Goal: Task Accomplishment & Management: Manage account settings

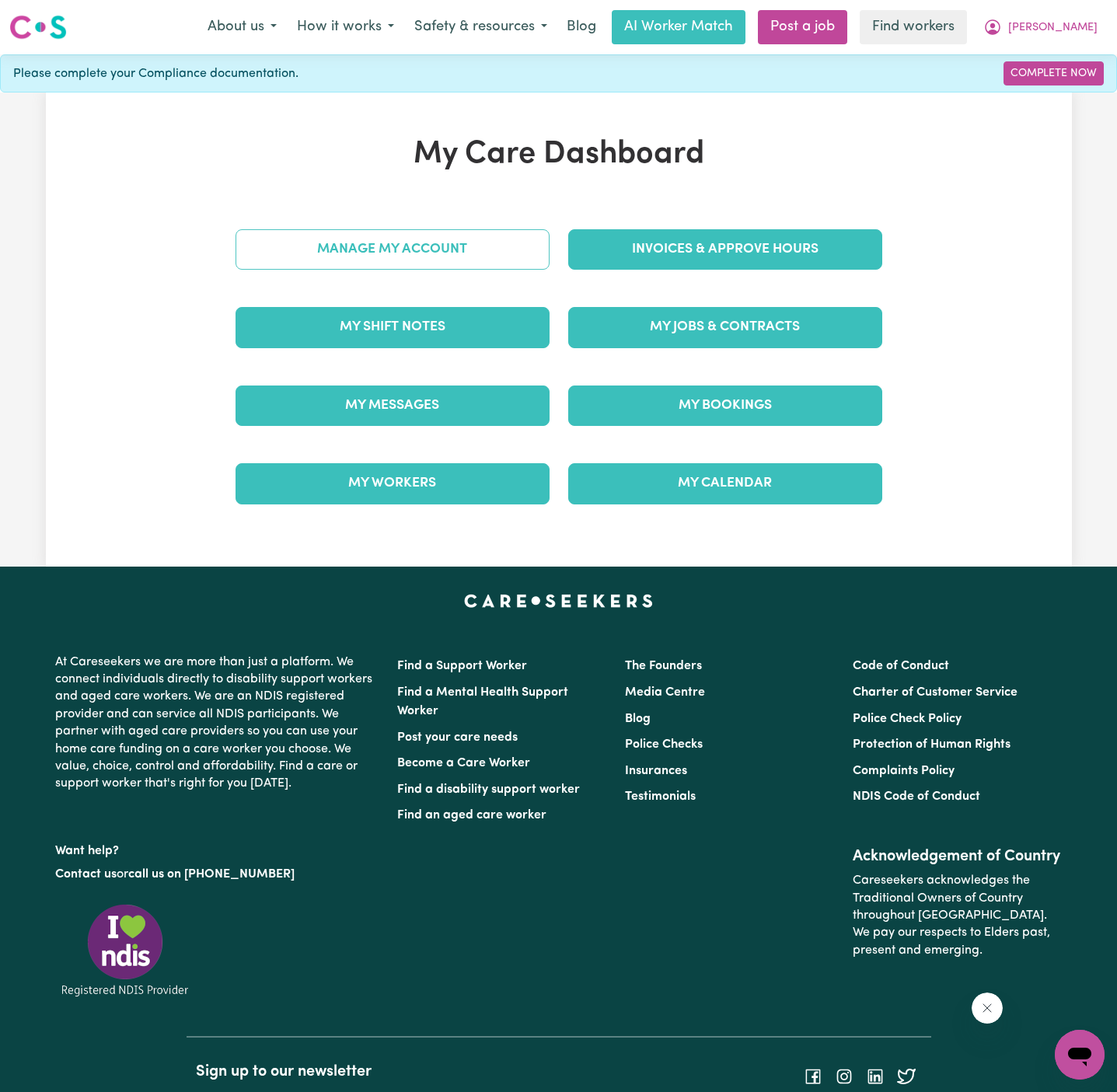
click at [449, 252] on link "Manage My Account" at bounding box center [393, 249] width 314 height 40
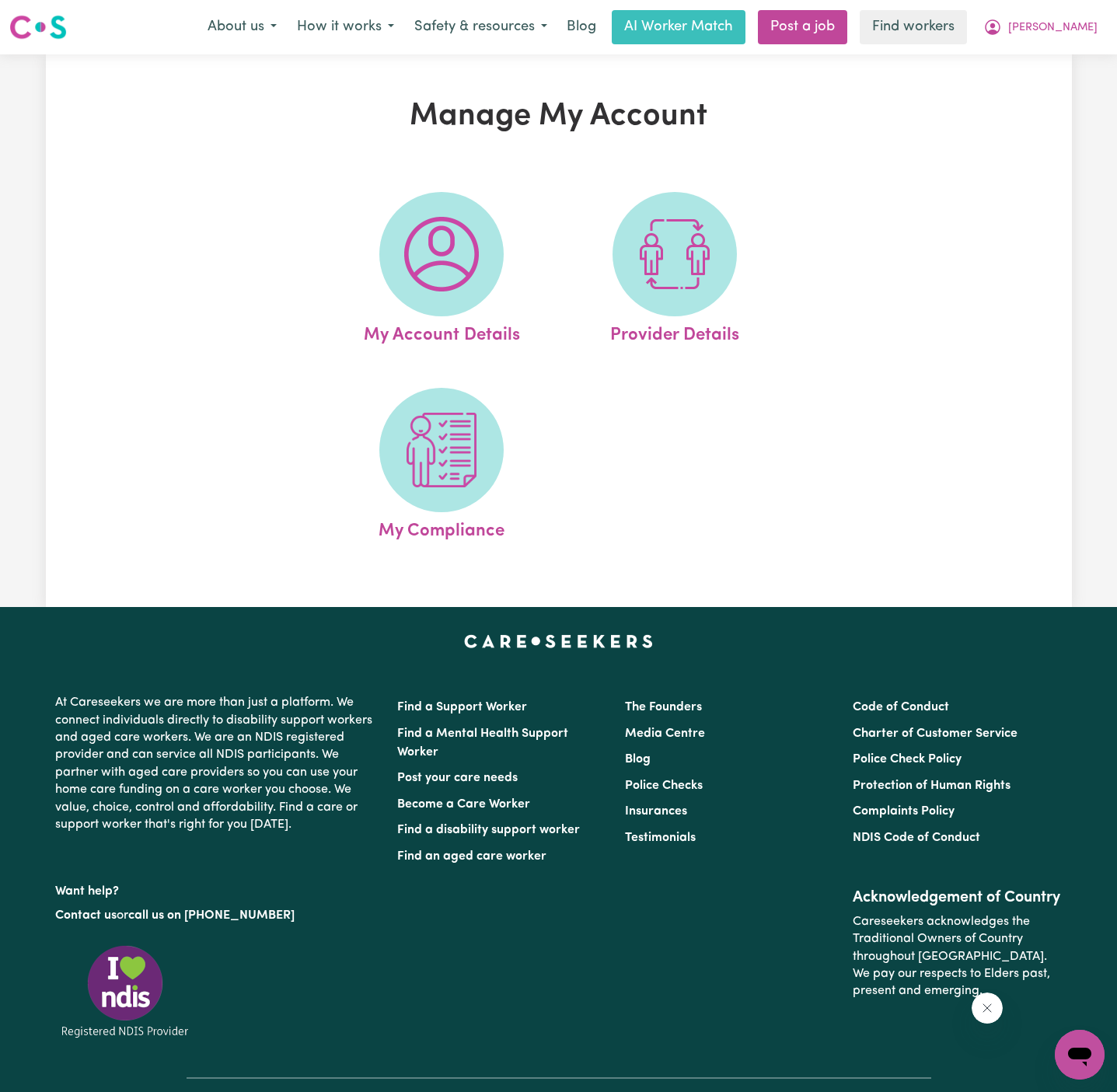
click at [449, 256] on img at bounding box center [442, 254] width 75 height 75
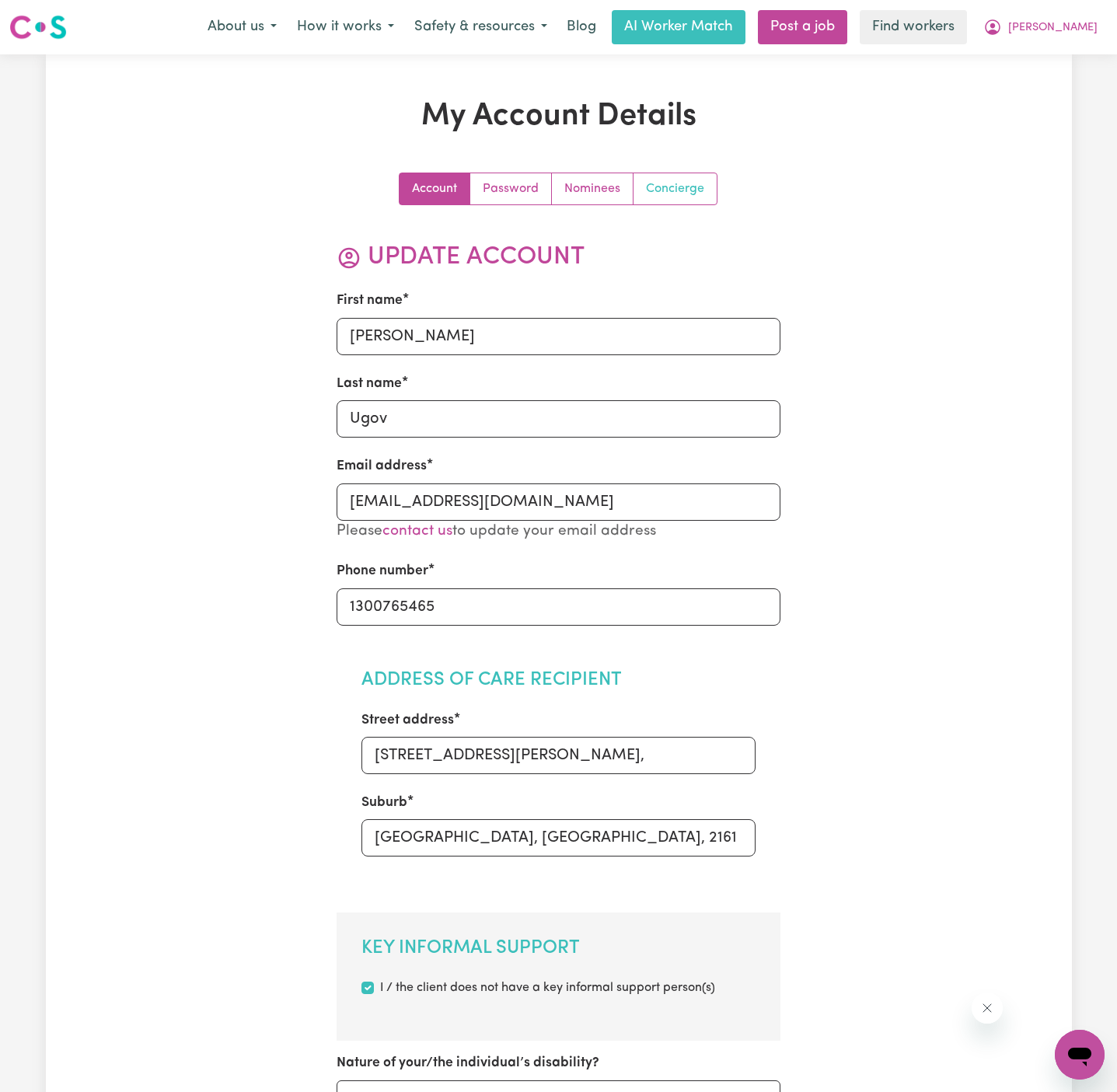
click at [680, 186] on link "Concierge" at bounding box center [674, 189] width 83 height 31
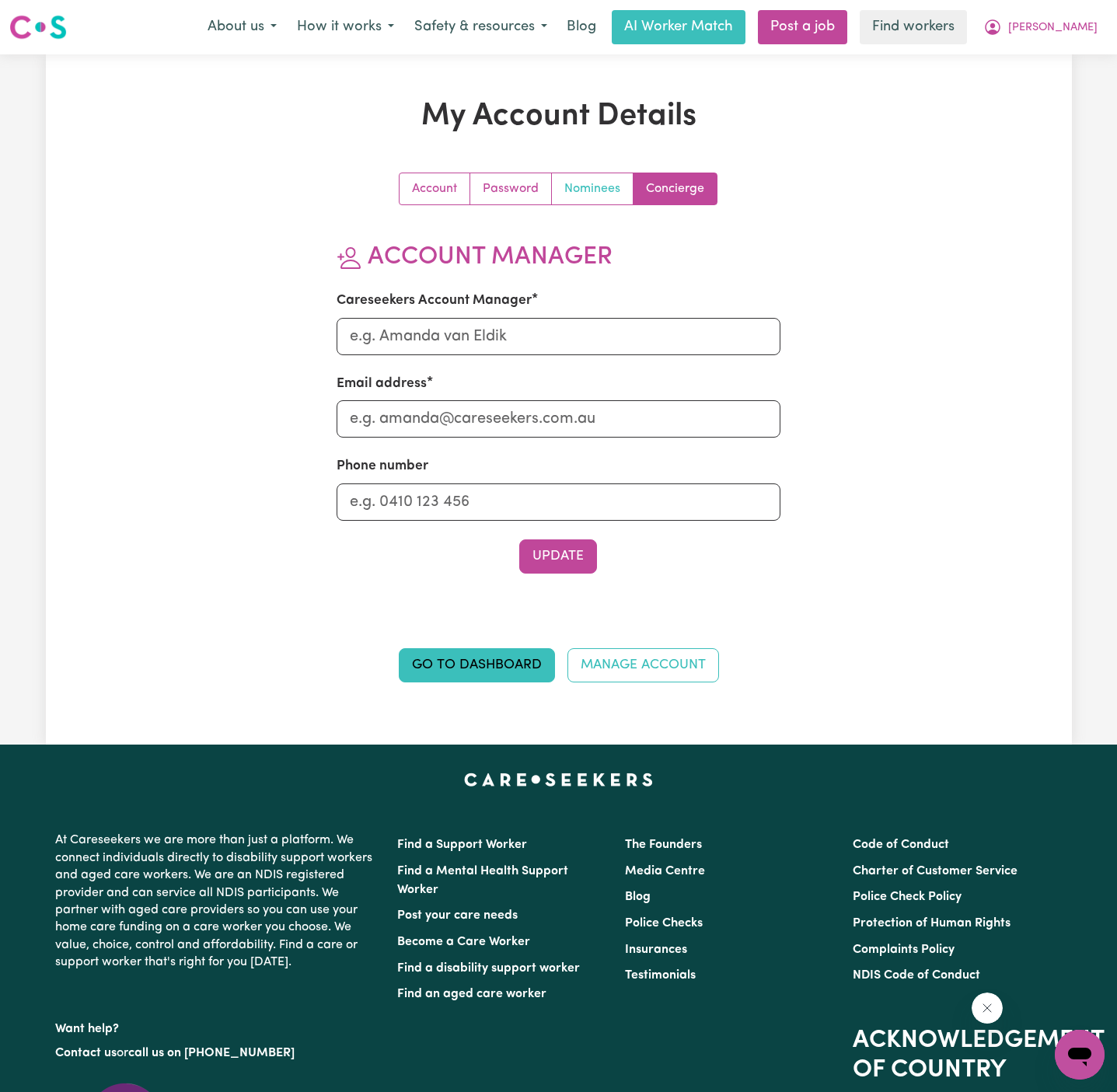
click at [590, 187] on link "Nominees" at bounding box center [592, 189] width 81 height 31
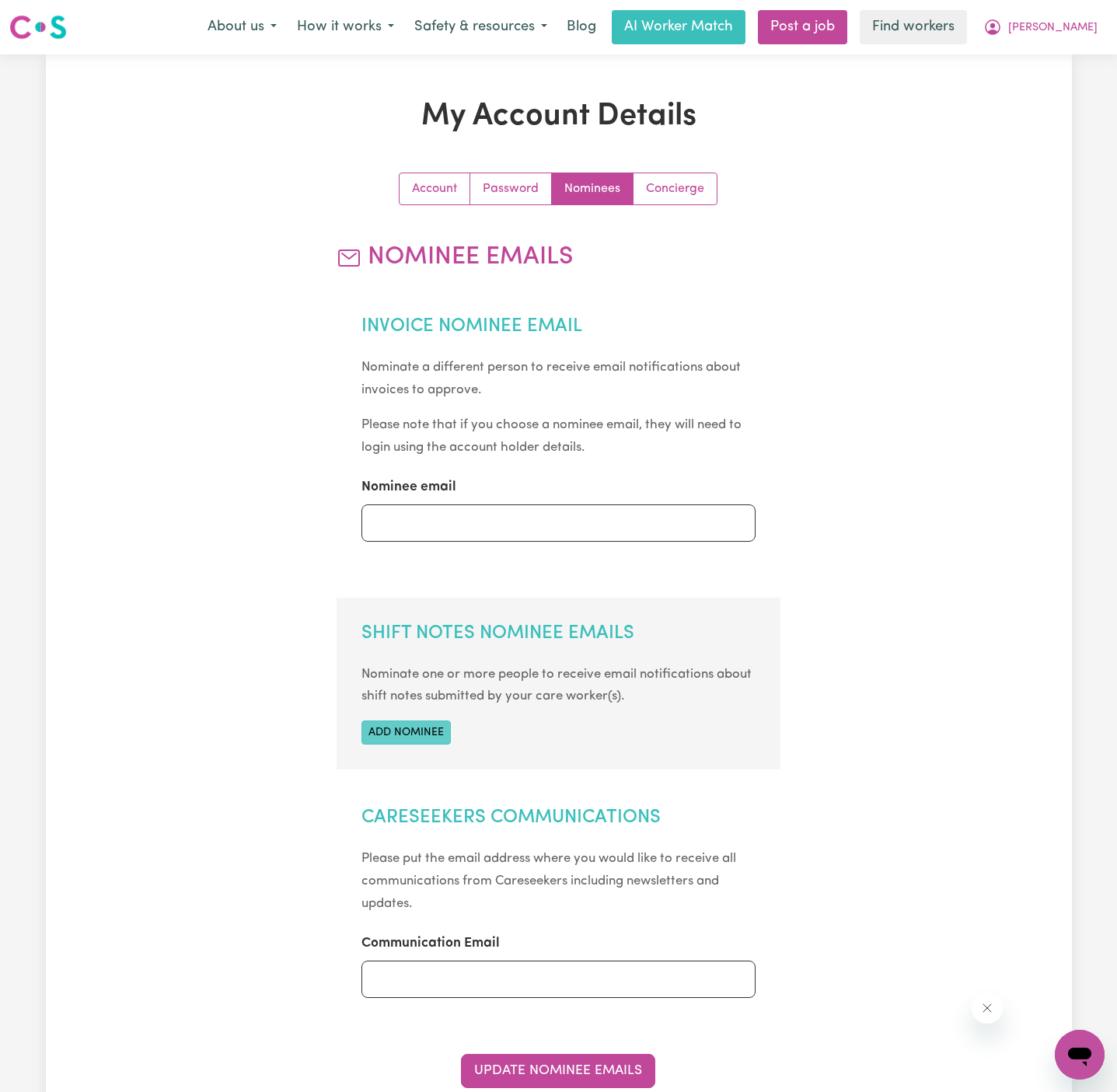
click at [394, 727] on button "Add nominee" at bounding box center [405, 732] width 89 height 24
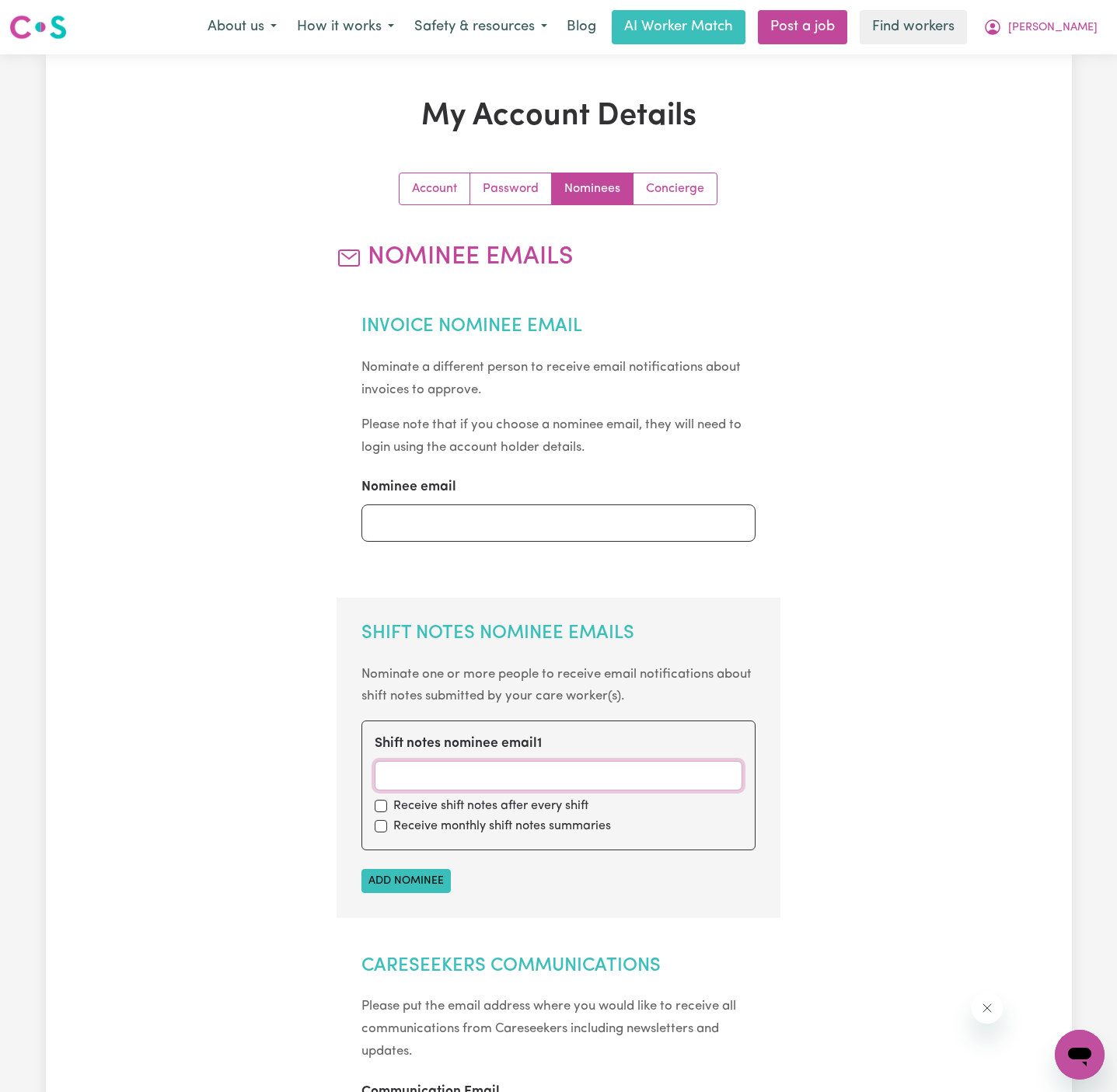
click at [656, 766] on input "Shift notes nominee email 1" at bounding box center [558, 775] width 368 height 30
paste input "[EMAIL_ADDRESS][DOMAIN_NAME]"
type input "[EMAIL_ADDRESS][DOMAIN_NAME]"
click at [381, 809] on input "checkbox" at bounding box center [380, 806] width 12 height 12
checkbox input "true"
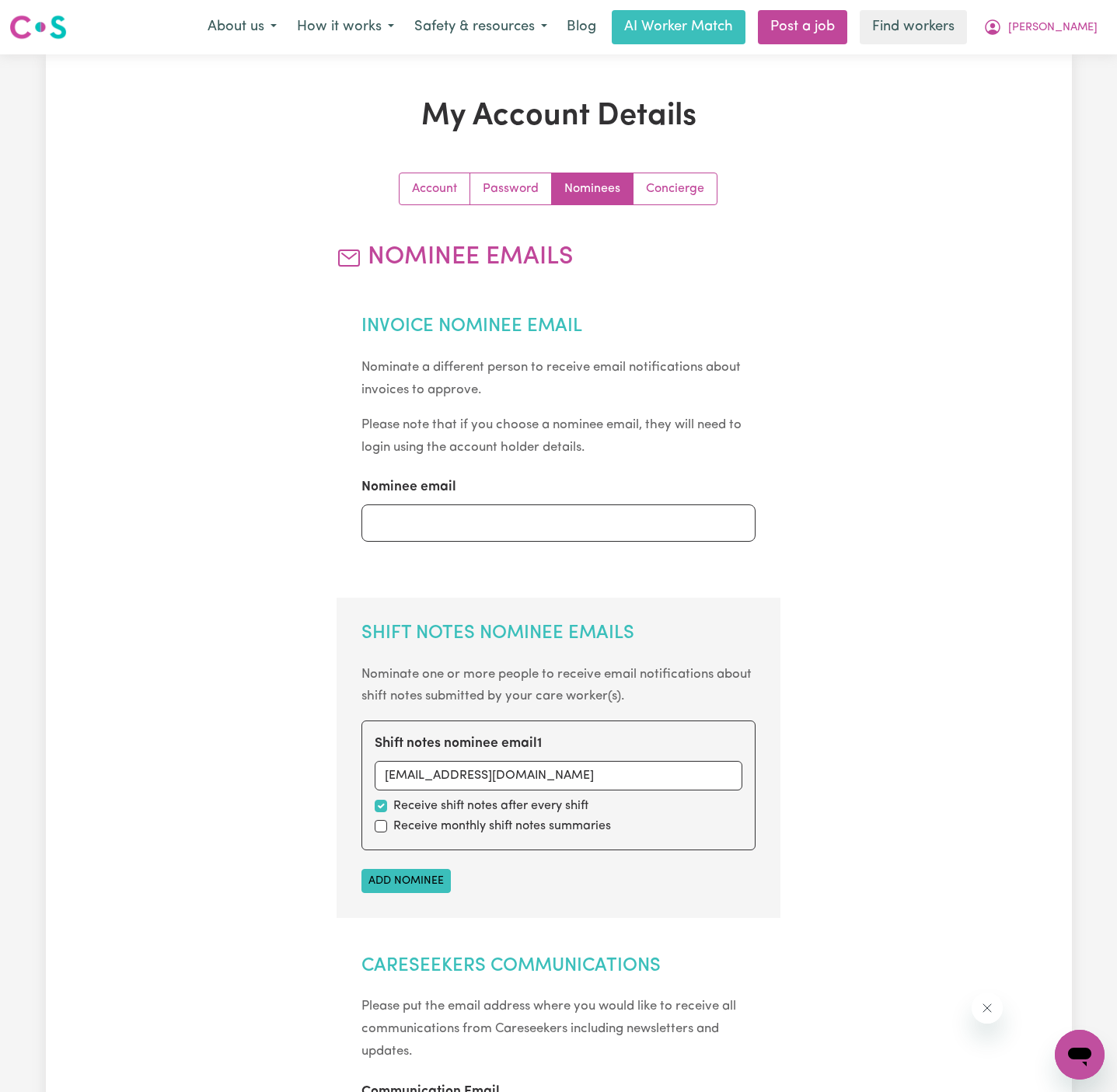
click at [381, 818] on div "Receive monthly shift notes summaries" at bounding box center [558, 826] width 368 height 18
click at [380, 825] on input "checkbox" at bounding box center [380, 826] width 12 height 12
checkbox input "true"
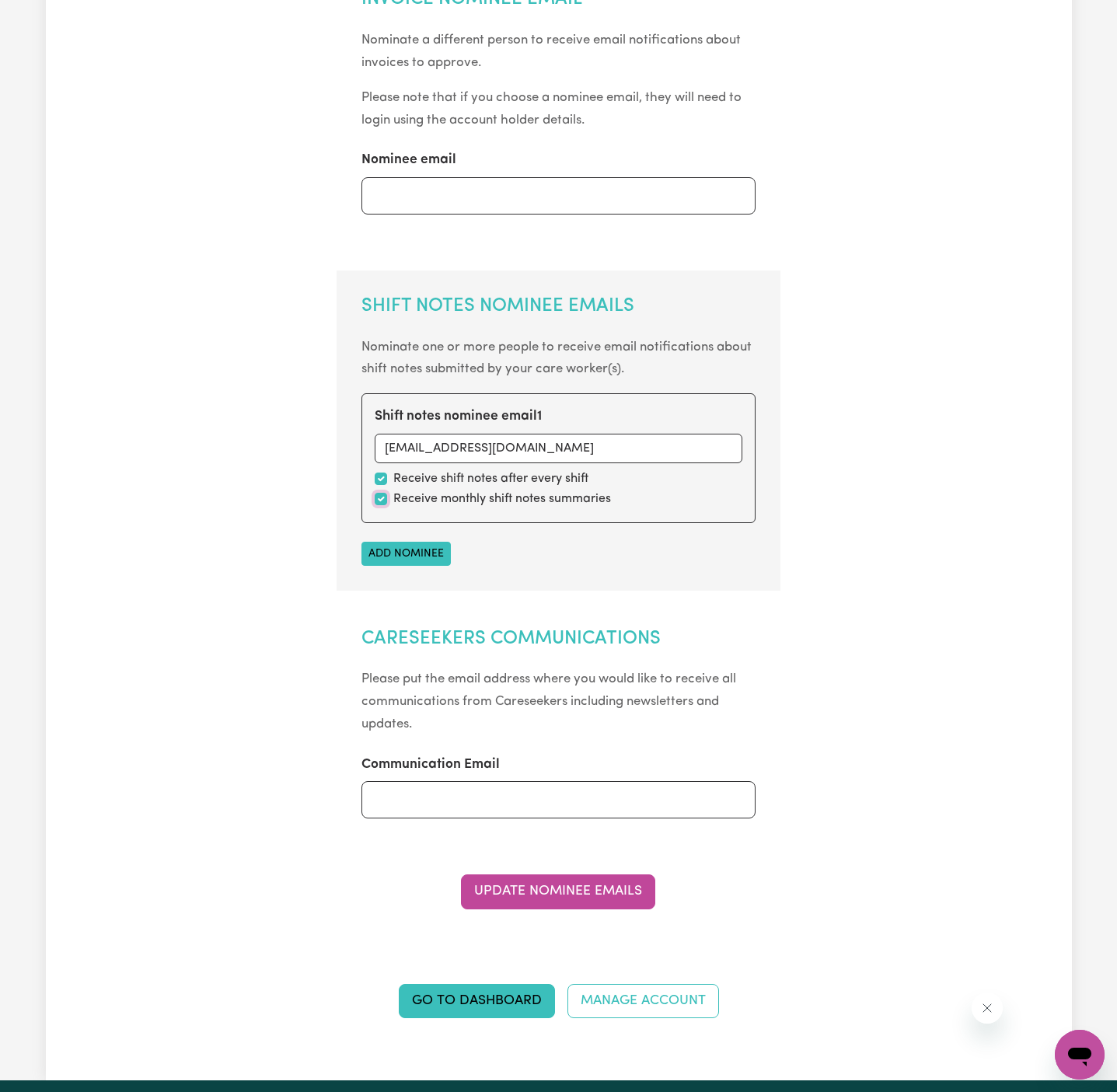
scroll to position [348, 0]
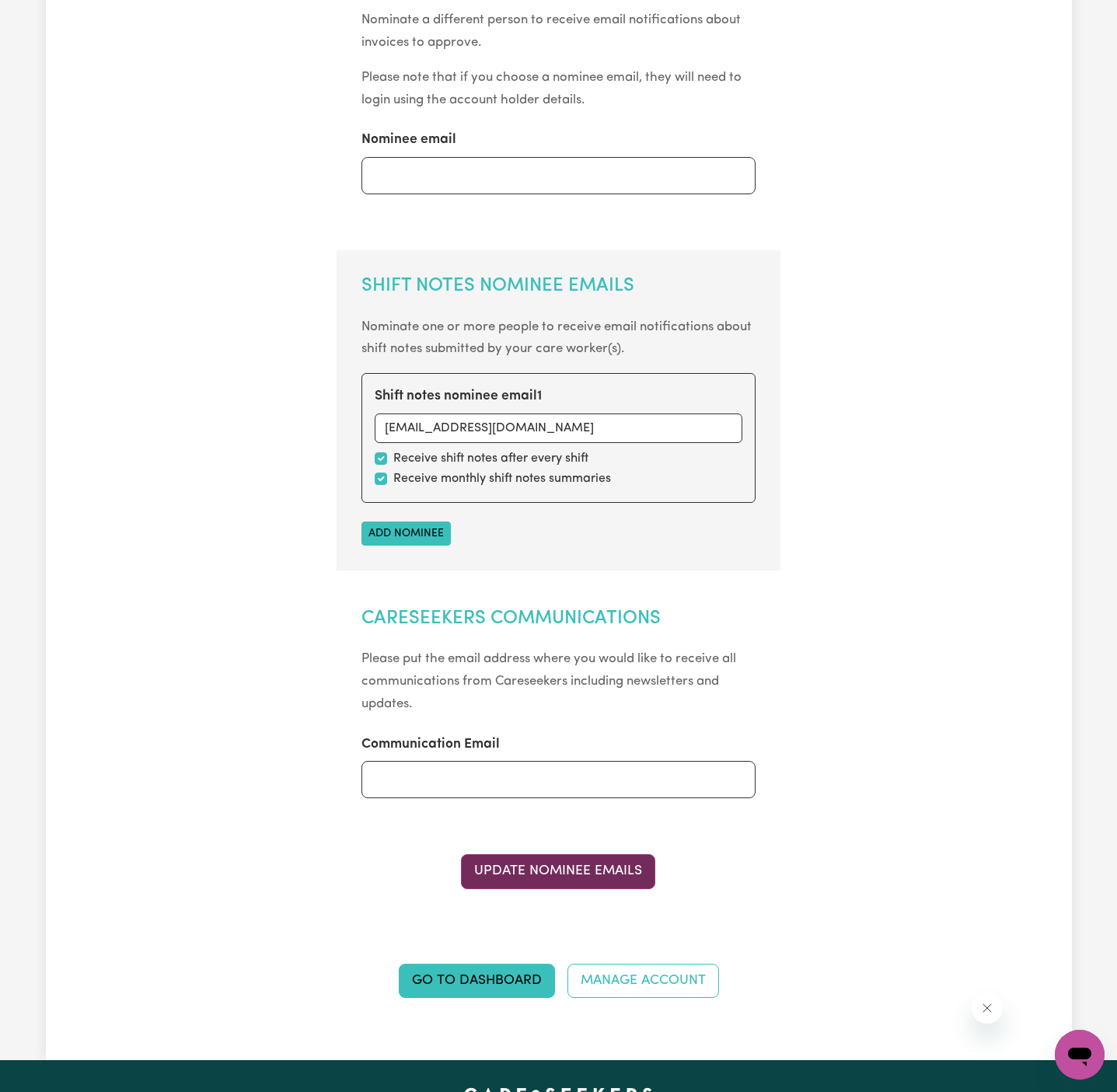
click at [579, 878] on button "Update Nominee Emails" at bounding box center [558, 872] width 194 height 34
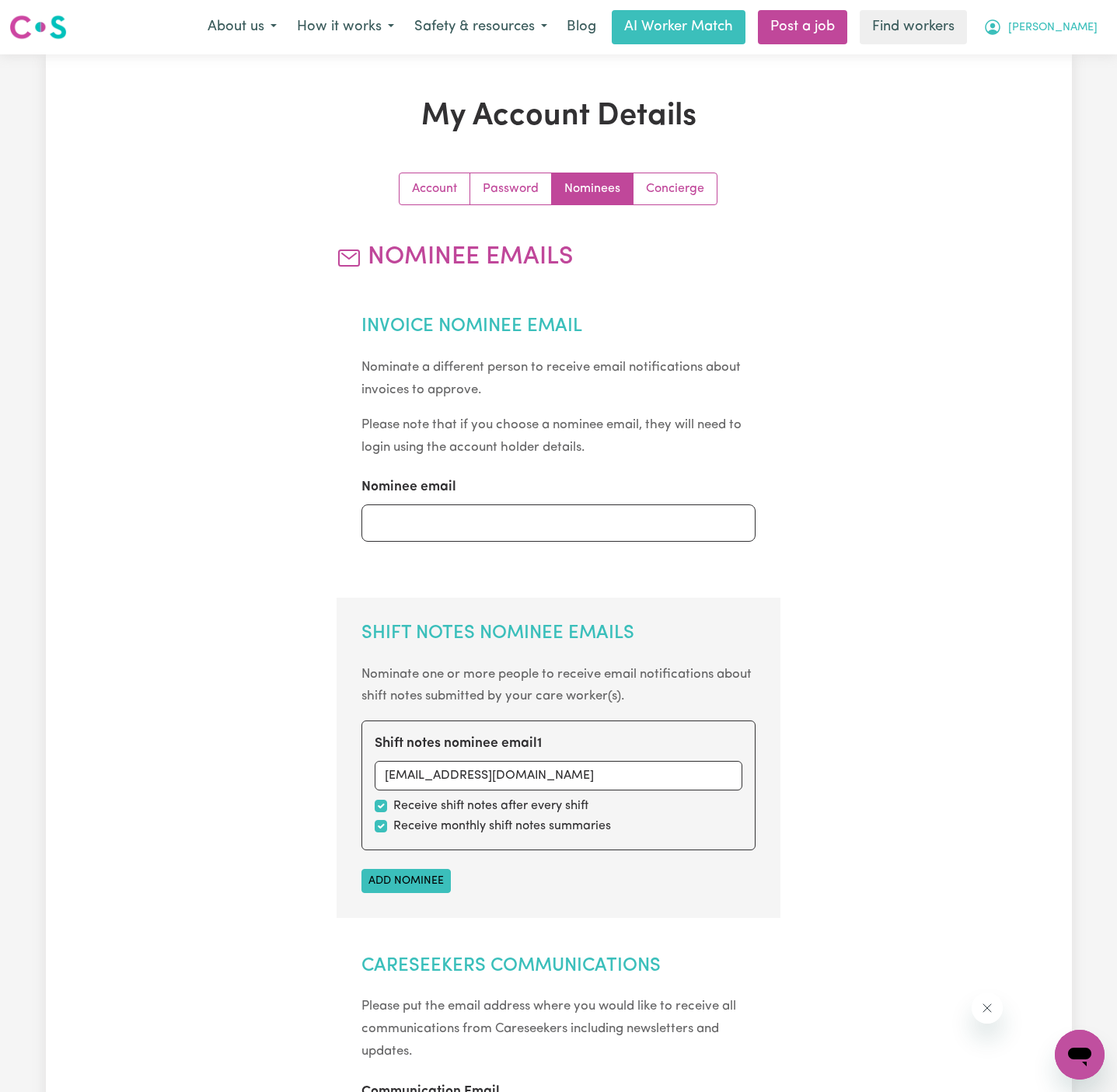
click at [1083, 21] on span "[PERSON_NAME]" at bounding box center [1053, 28] width 89 height 17
click at [1076, 64] on link "My Dashboard" at bounding box center [1045, 60] width 123 height 30
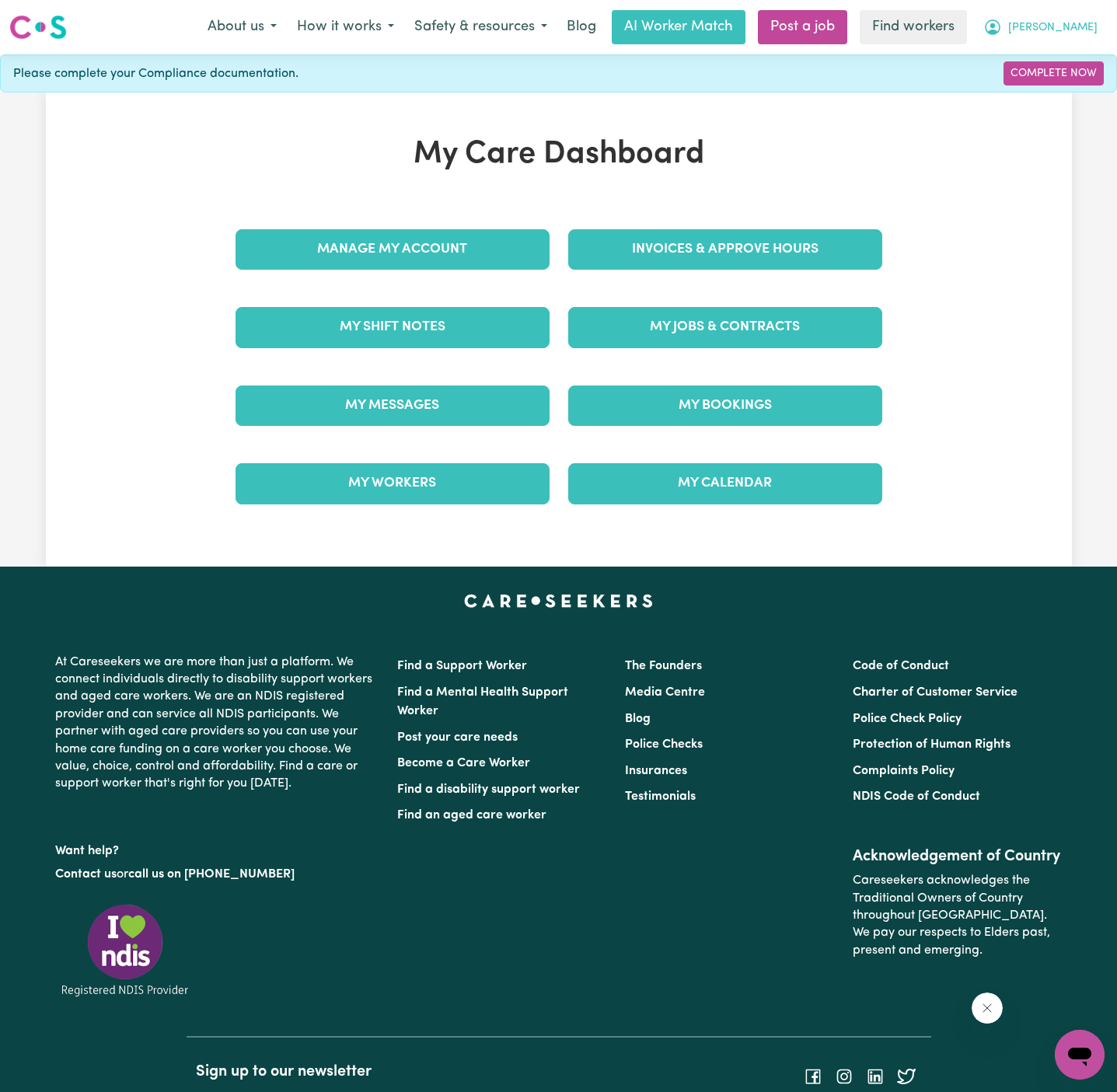
click at [1081, 36] on span "[PERSON_NAME]" at bounding box center [1053, 28] width 89 height 17
click at [1052, 84] on link "Logout" at bounding box center [1045, 89] width 123 height 30
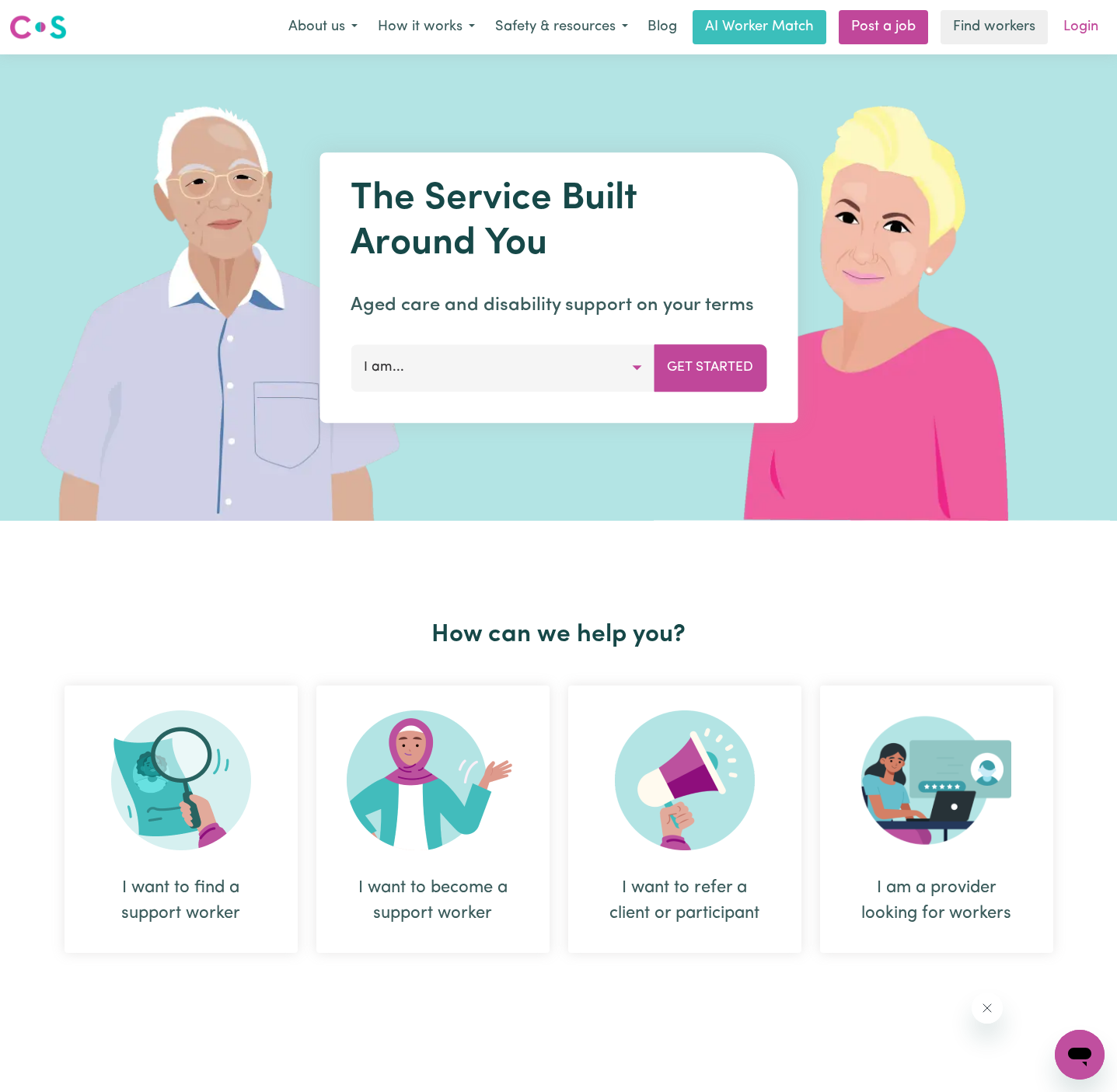
click at [1088, 19] on link "Login" at bounding box center [1081, 28] width 54 height 34
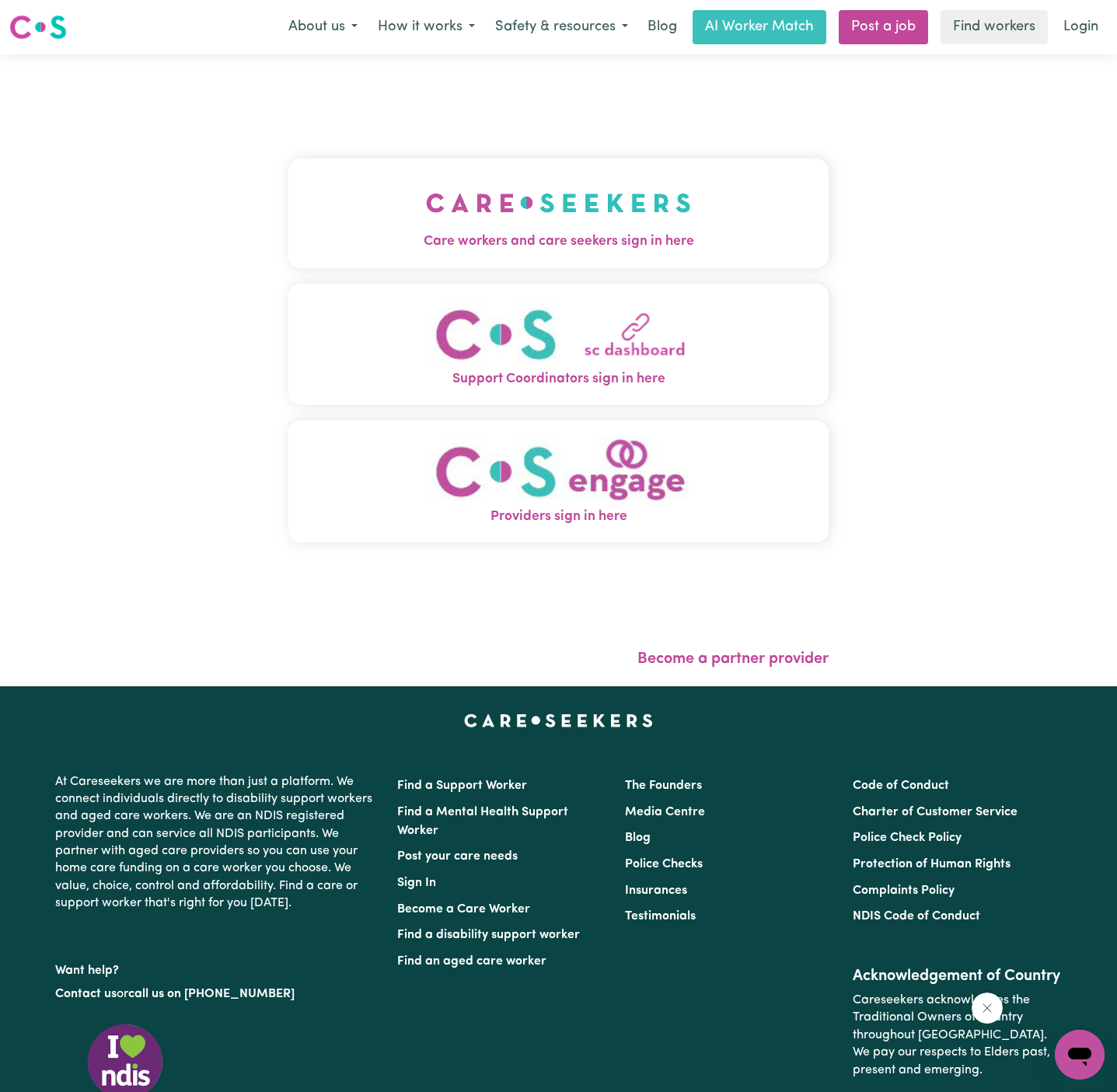
click at [368, 242] on span "Care workers and care seekers sign in here" at bounding box center [558, 241] width 540 height 20
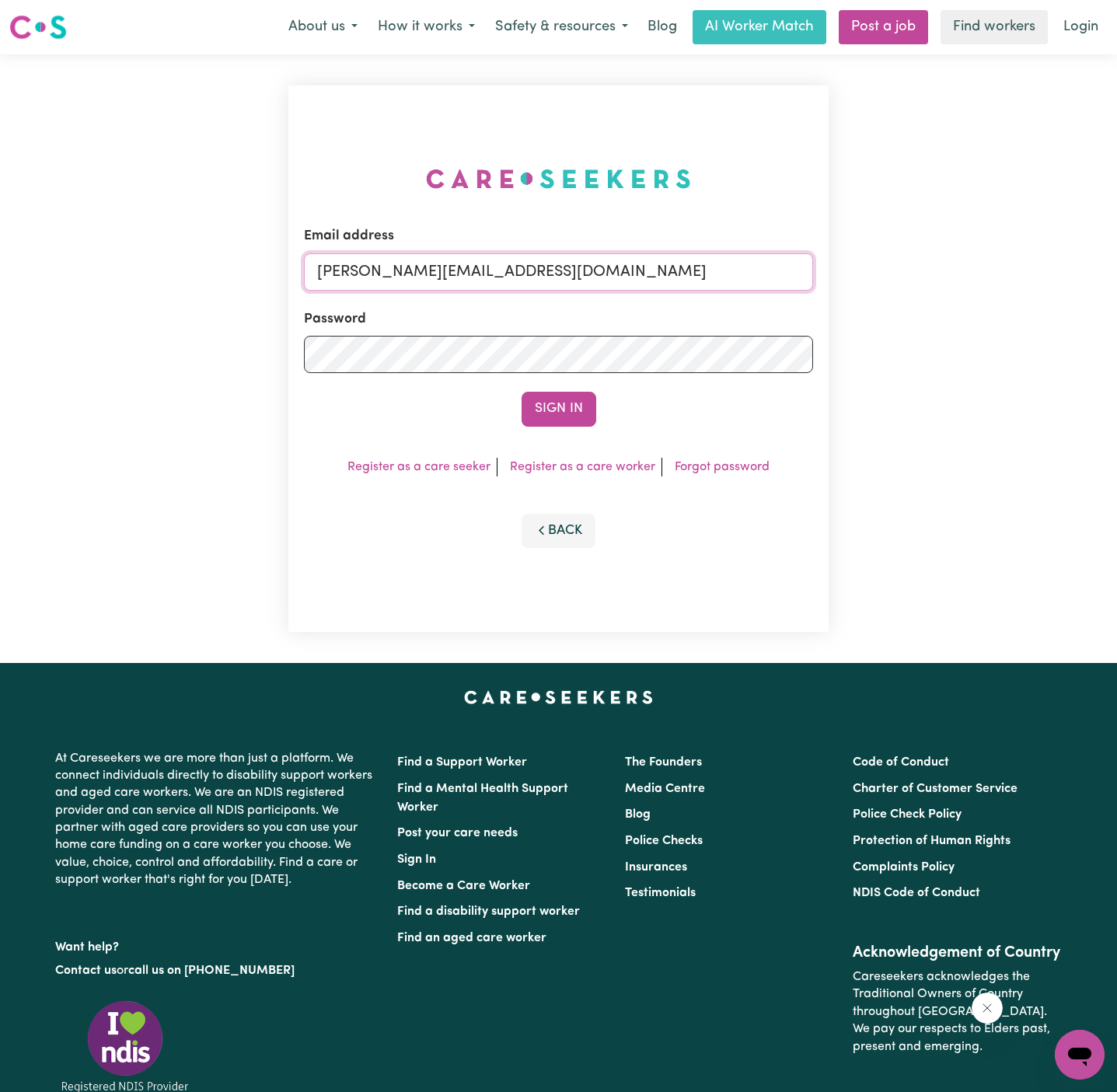
click at [536, 265] on input "[PERSON_NAME][EMAIL_ADDRESS][DOMAIN_NAME]" at bounding box center [558, 272] width 510 height 37
drag, startPoint x: 398, startPoint y: 272, endPoint x: 1115, endPoint y: 277, distance: 717.0
click at [1115, 277] on div "Email address [EMAIL_ADDRESS][DOMAIN_NAME] Password Sign In Register as a care …" at bounding box center [558, 358] width 1117 height 608
type input "[EMAIL_ADDRESS][DOMAIN_NAME]"
click at [522, 392] on button "Sign In" at bounding box center [559, 409] width 75 height 34
